Goal: Navigation & Orientation: Find specific page/section

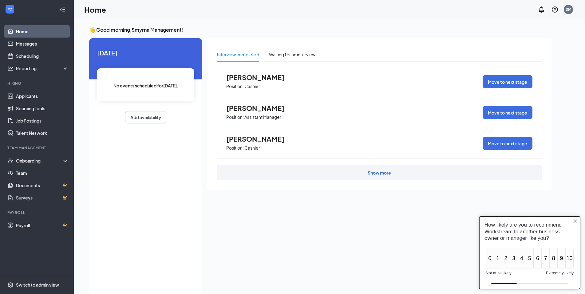
click at [573, 222] on icon "Close button" at bounding box center [575, 220] width 5 height 5
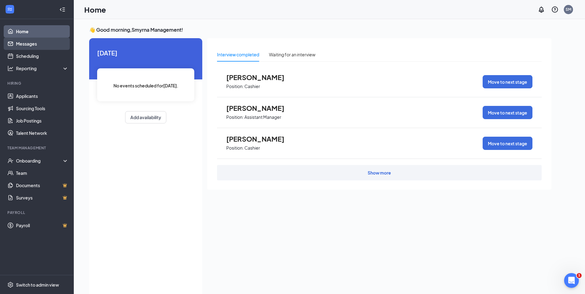
click at [26, 44] on link "Messages" at bounding box center [42, 44] width 53 height 12
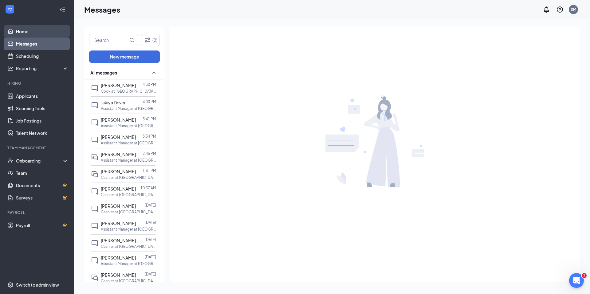
click at [42, 33] on link "Home" at bounding box center [42, 31] width 53 height 12
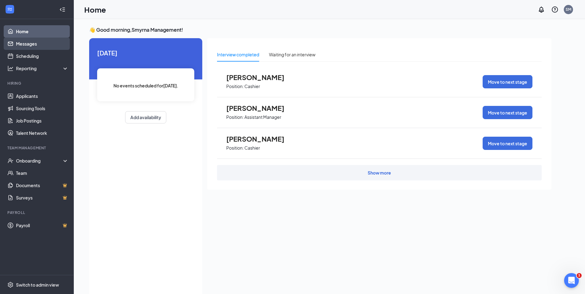
click at [41, 46] on link "Messages" at bounding box center [42, 44] width 53 height 12
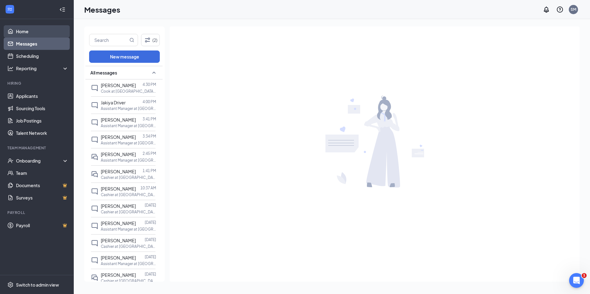
click at [31, 36] on link "Home" at bounding box center [42, 31] width 53 height 12
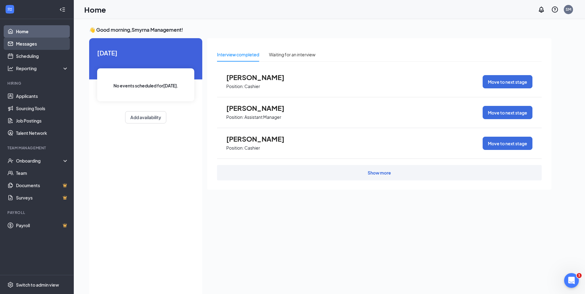
click at [16, 43] on link "Messages" at bounding box center [42, 44] width 53 height 12
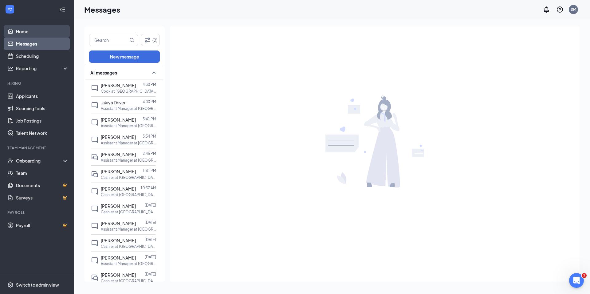
drag, startPoint x: 27, startPoint y: 36, endPoint x: 28, endPoint y: 31, distance: 5.4
click at [27, 36] on link "Home" at bounding box center [42, 31] width 53 height 12
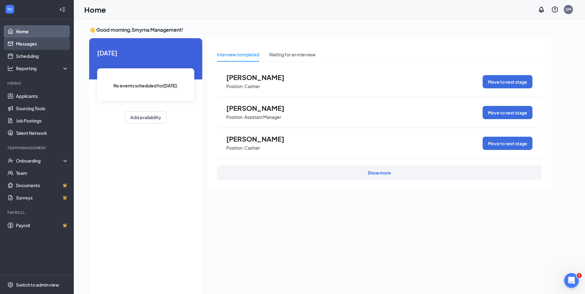
click at [24, 44] on link "Messages" at bounding box center [42, 44] width 53 height 12
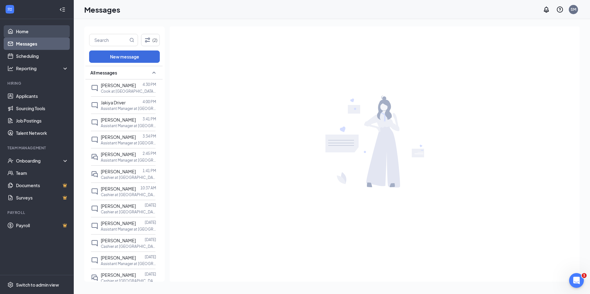
click at [46, 27] on link "Home" at bounding box center [42, 31] width 53 height 12
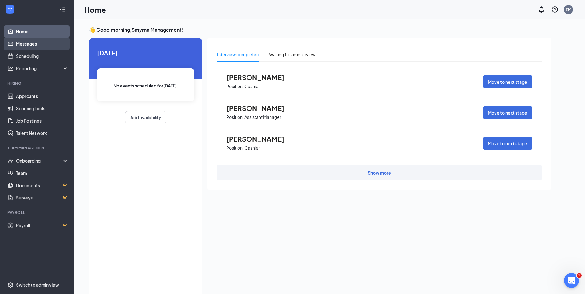
click at [39, 44] on link "Messages" at bounding box center [42, 44] width 53 height 12
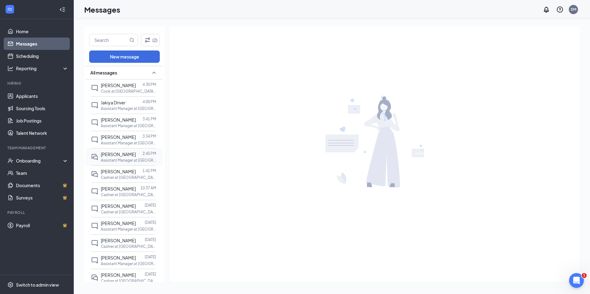
click at [113, 161] on p "Assistant Manager at [GEOGRAPHIC_DATA], [GEOGRAPHIC_DATA]" at bounding box center [128, 159] width 55 height 5
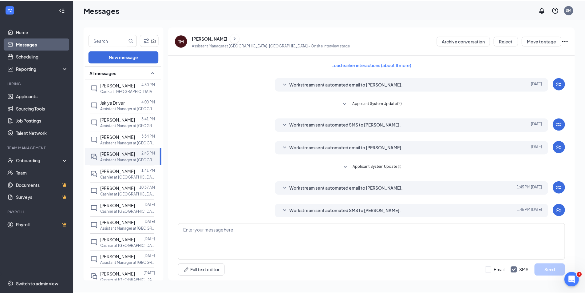
scroll to position [51, 0]
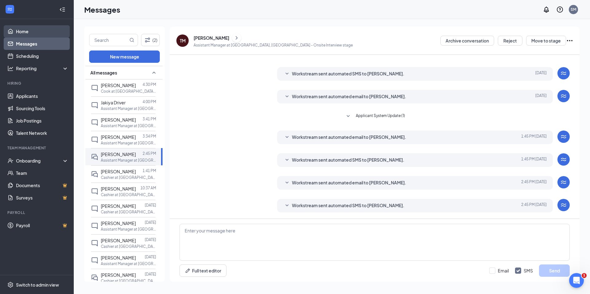
click at [34, 35] on link "Home" at bounding box center [42, 31] width 53 height 12
